Goal: Entertainment & Leisure: Consume media (video, audio)

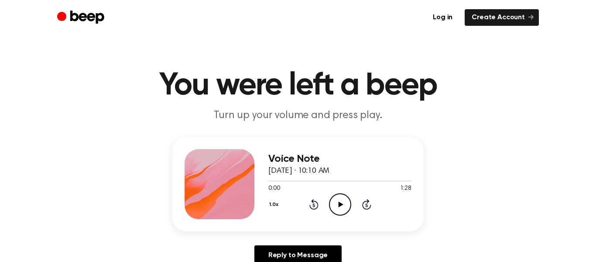
click at [336, 196] on icon "Play Audio" at bounding box center [340, 204] width 22 height 22
click at [341, 202] on icon "Play Audio" at bounding box center [340, 204] width 22 height 22
click at [332, 197] on icon "Play Audio" at bounding box center [340, 204] width 22 height 22
